Goal: Task Accomplishment & Management: Manage account settings

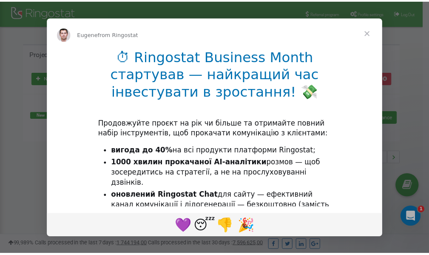
scroll to position [127, 0]
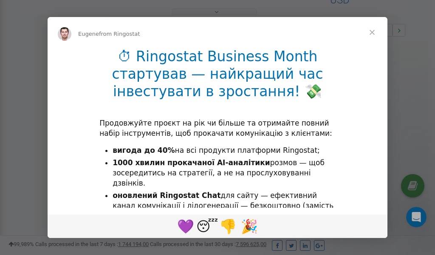
click at [373, 34] on span "Close" at bounding box center [372, 32] width 31 height 31
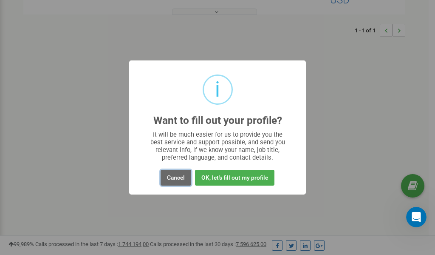
click at [181, 175] on button "Cancel" at bounding box center [176, 178] width 31 height 16
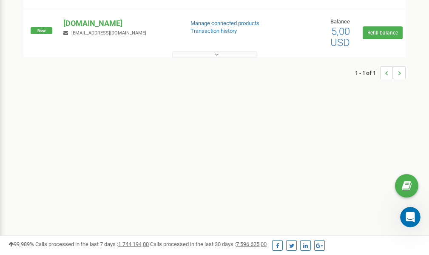
scroll to position [0, 0]
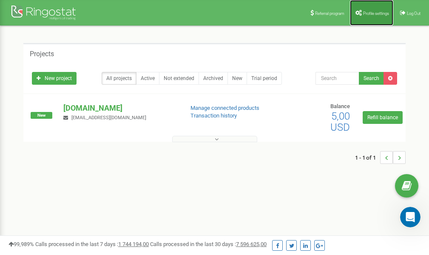
click at [369, 14] on span "Profile settings" at bounding box center [376, 13] width 26 height 5
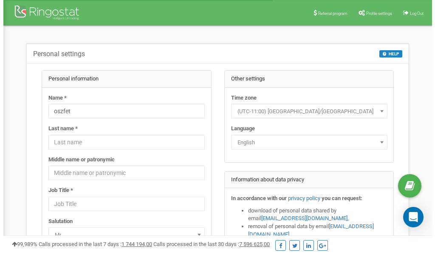
scroll to position [43, 0]
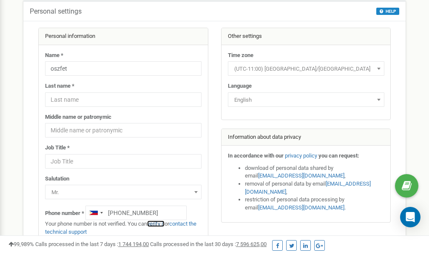
click at [160, 223] on link "verify it" at bounding box center [155, 223] width 17 height 6
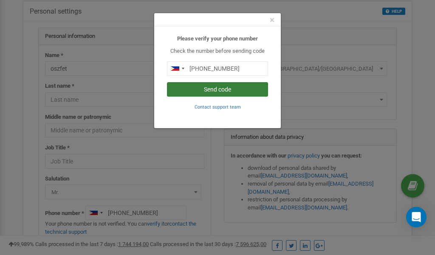
click at [212, 91] on button "Send code" at bounding box center [217, 89] width 101 height 14
